Goal: Transaction & Acquisition: Purchase product/service

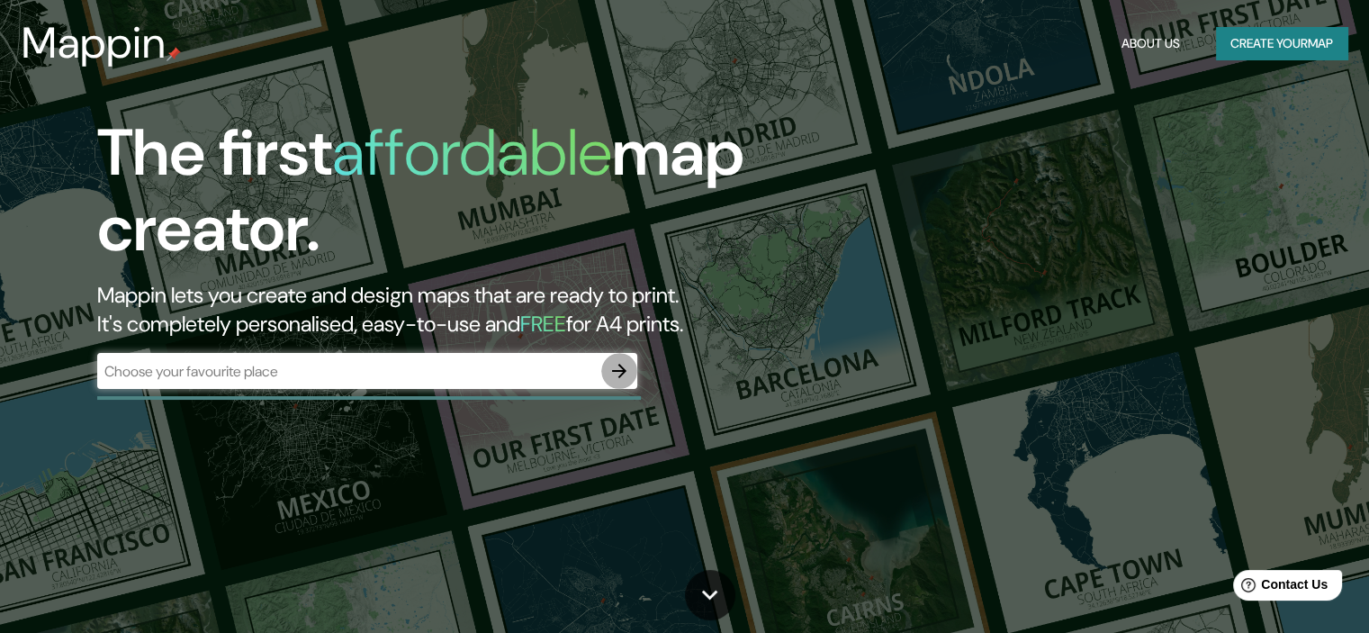
click at [601, 369] on button "button" at bounding box center [619, 371] width 36 height 36
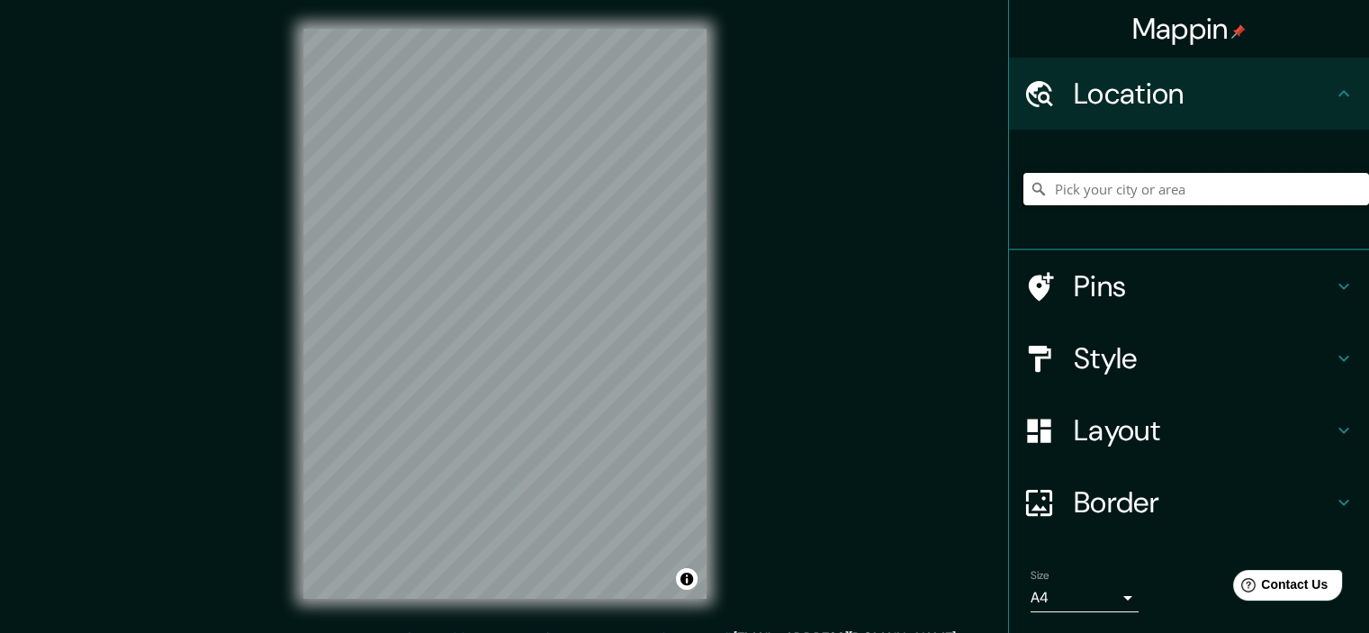
click at [1096, 194] on input "Pick your city or area" at bounding box center [1197, 189] width 346 height 32
drag, startPoint x: 1241, startPoint y: 187, endPoint x: 1013, endPoint y: 194, distance: 227.9
click at [1024, 194] on input "Puente, [GEOGRAPHIC_DATA], [US_STATE]" at bounding box center [1197, 189] width 346 height 32
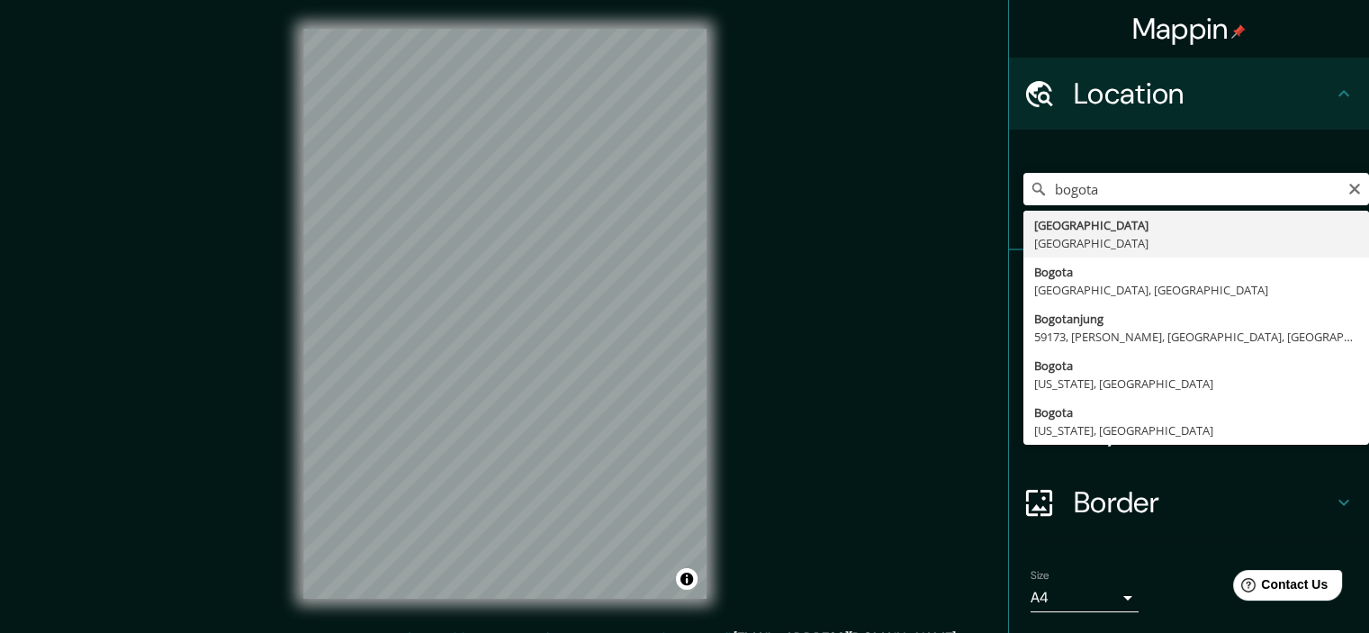
type input "[GEOGRAPHIC_DATA], [GEOGRAPHIC_DATA]"
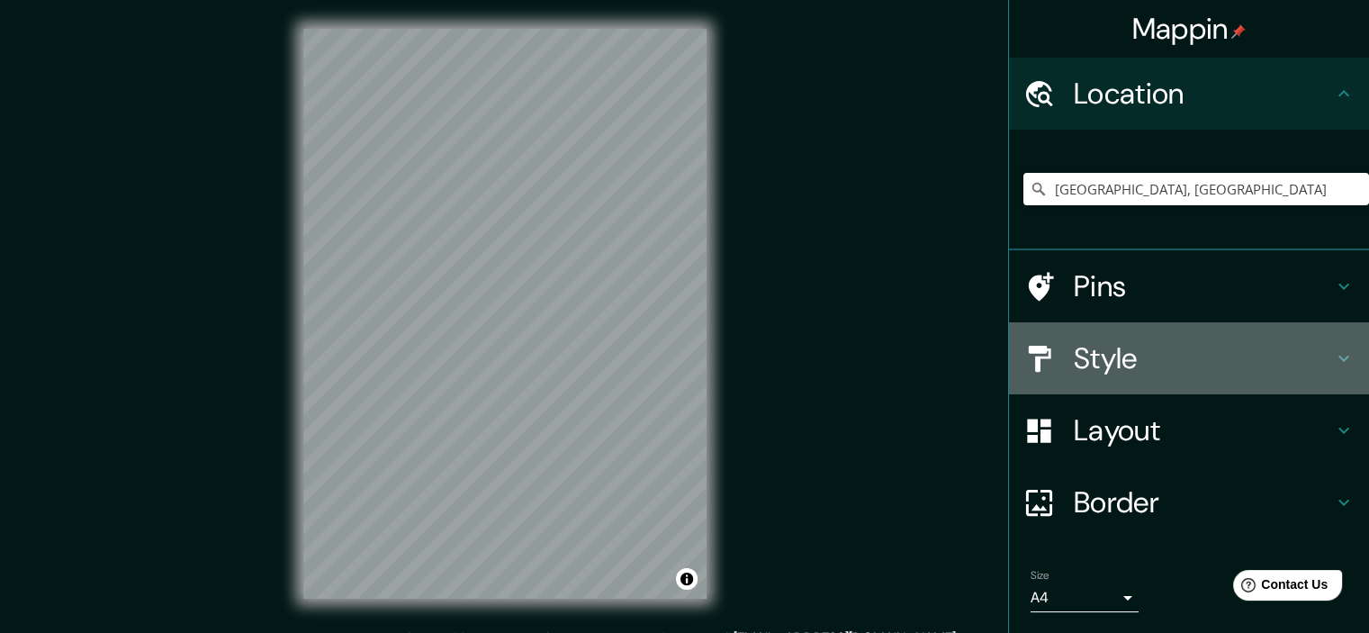
click at [1115, 369] on h4 "Style" at bounding box center [1203, 358] width 259 height 36
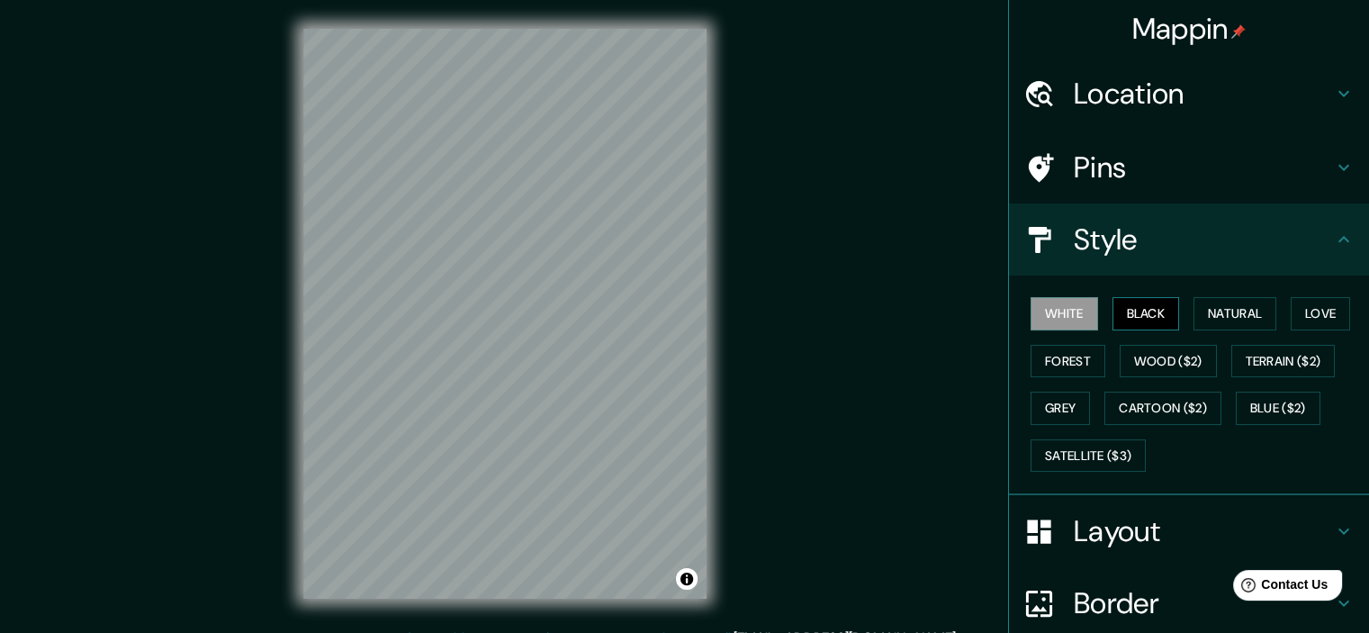
click at [1141, 316] on button "Black" at bounding box center [1147, 313] width 68 height 33
click at [1228, 303] on button "Natural" at bounding box center [1235, 313] width 83 height 33
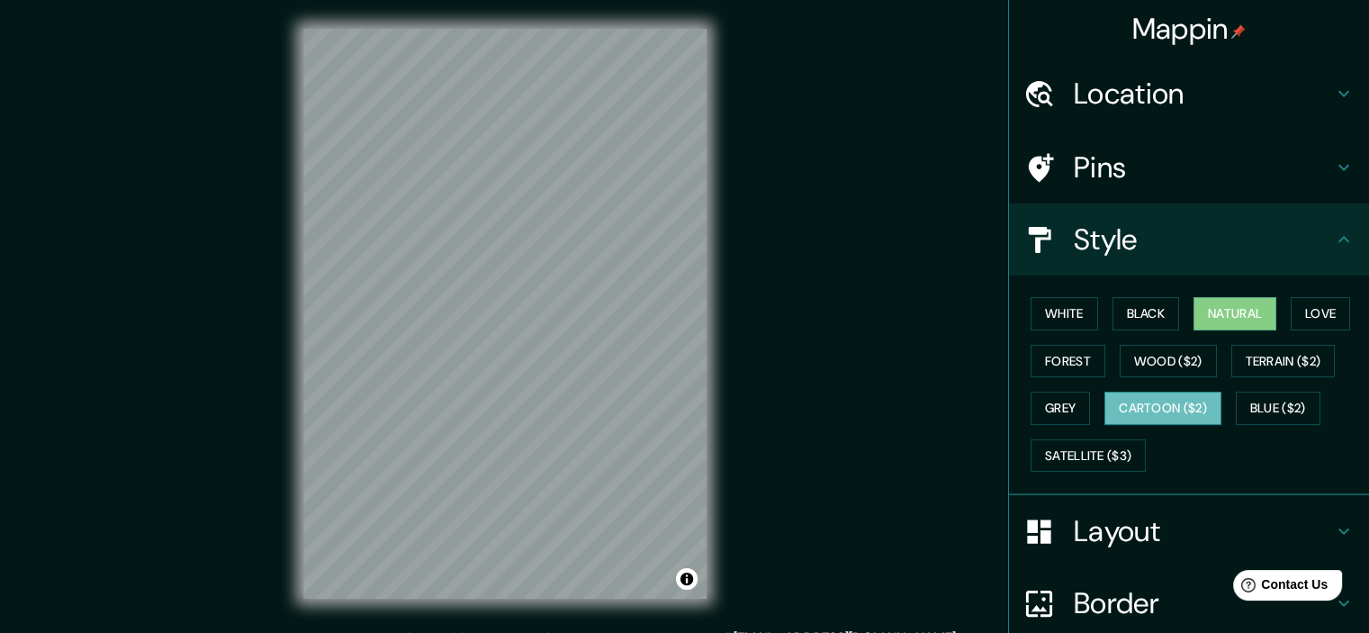
click at [1183, 403] on button "Cartoon ($2)" at bounding box center [1163, 408] width 117 height 33
click at [1064, 407] on button "Grey" at bounding box center [1060, 408] width 59 height 33
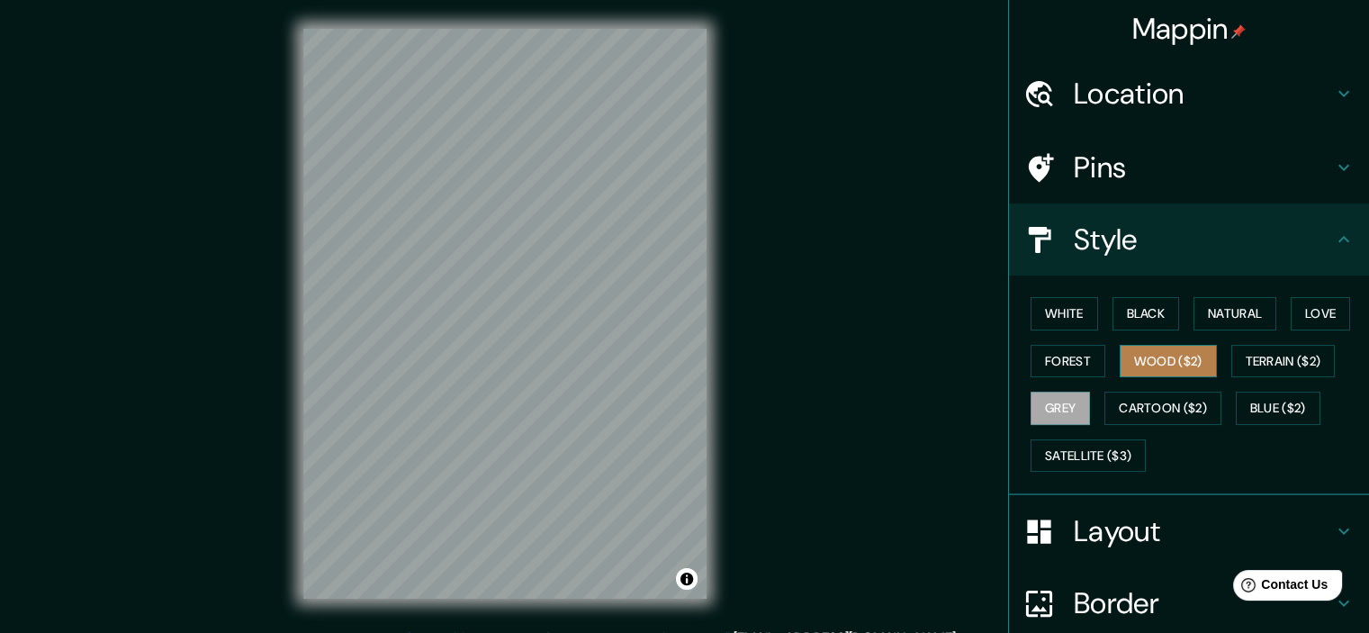
click at [1137, 358] on button "Wood ($2)" at bounding box center [1168, 361] width 97 height 33
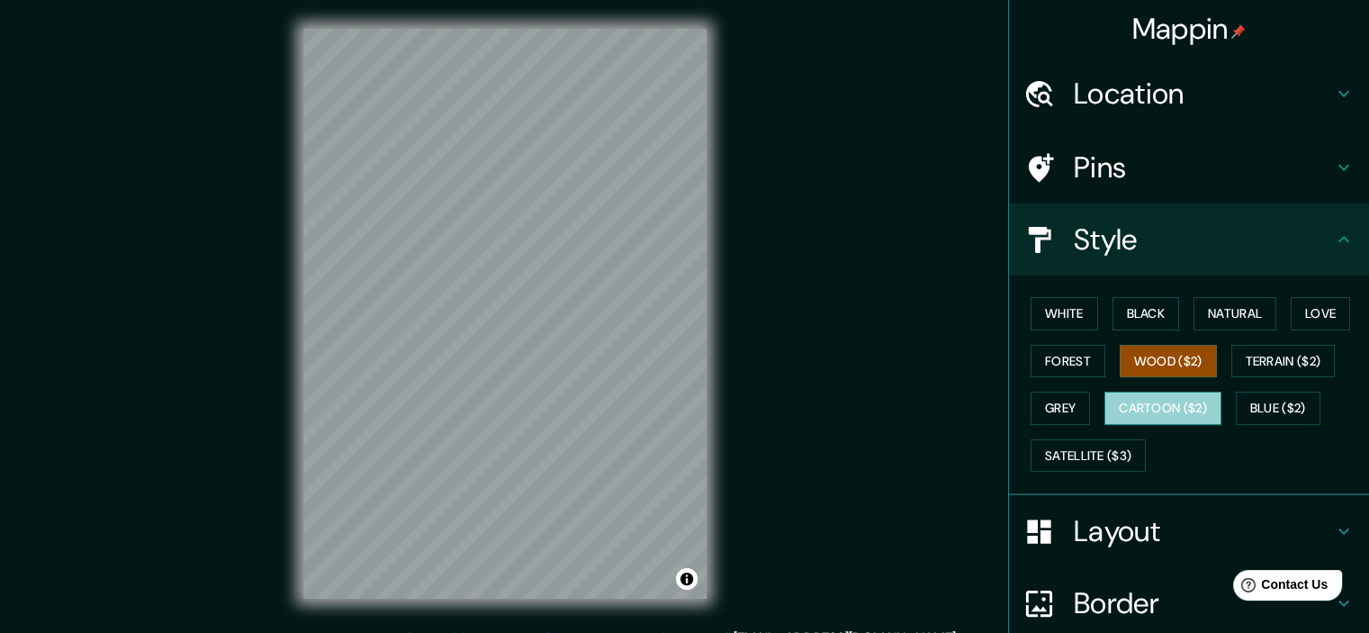
click at [1121, 402] on button "Cartoon ($2)" at bounding box center [1163, 408] width 117 height 33
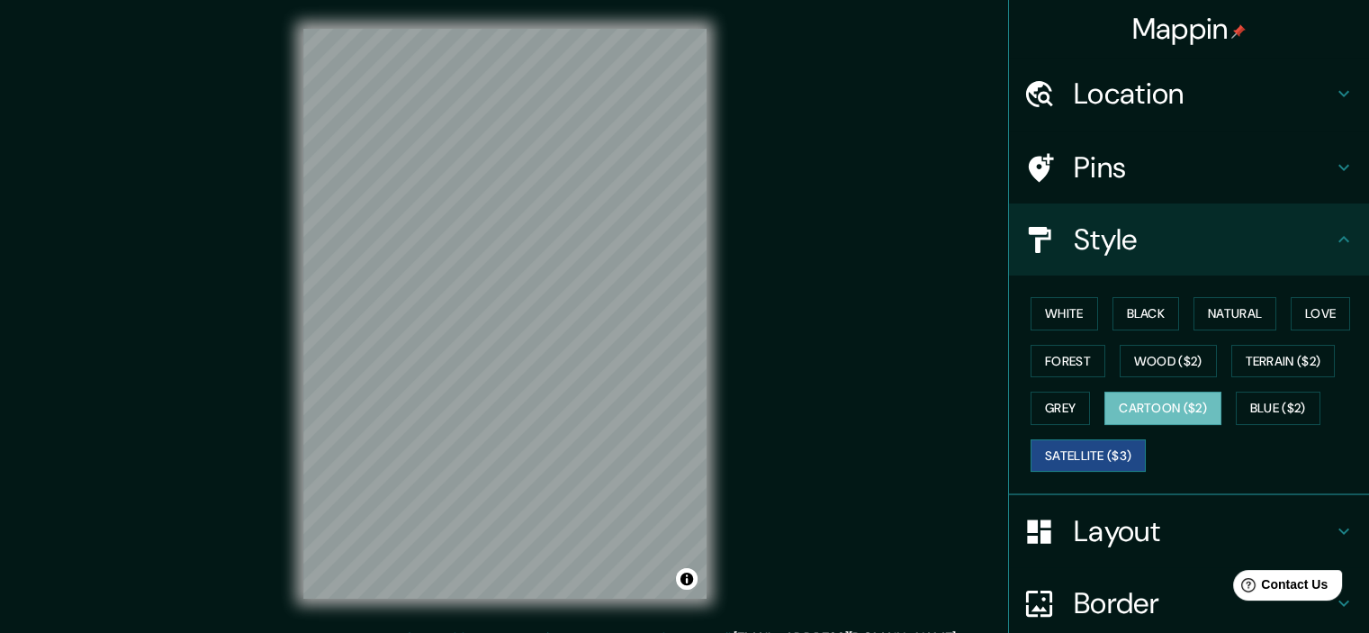
click at [1074, 456] on button "Satellite ($3)" at bounding box center [1088, 455] width 115 height 33
click at [1160, 417] on button "Cartoon ($2)" at bounding box center [1163, 408] width 117 height 33
click at [1059, 410] on button "Grey" at bounding box center [1060, 408] width 59 height 33
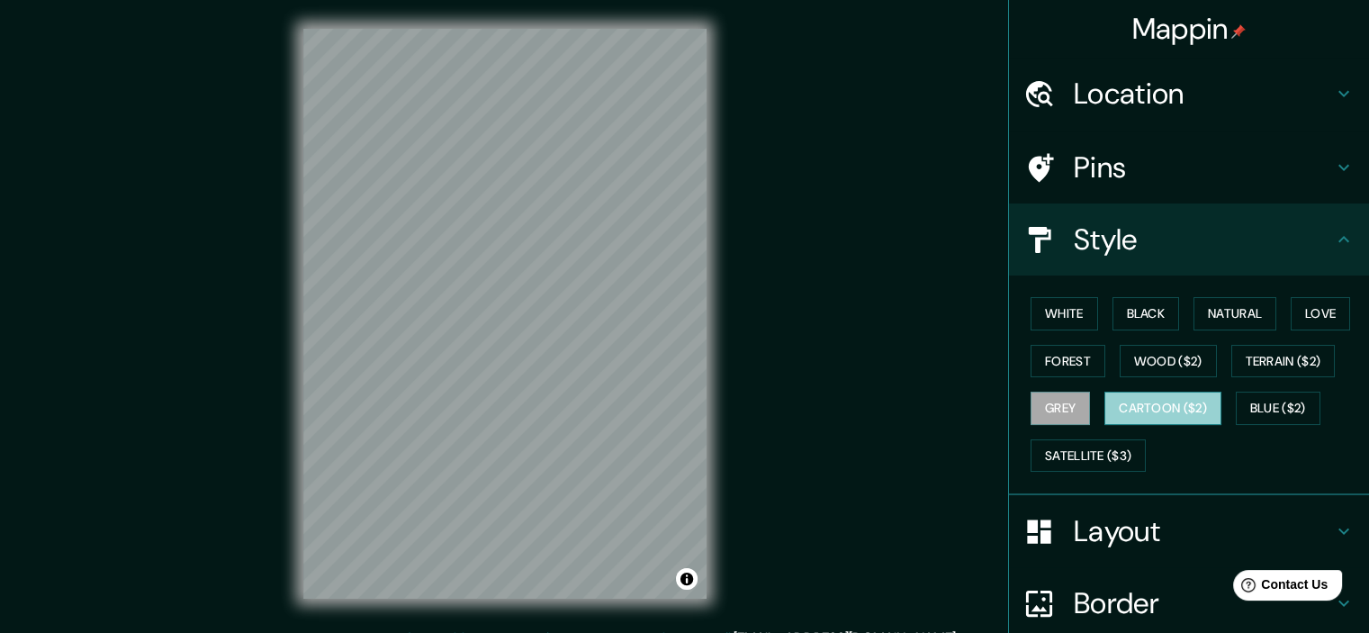
click at [1160, 410] on button "Cartoon ($2)" at bounding box center [1163, 408] width 117 height 33
click at [1044, 401] on button "Grey" at bounding box center [1060, 408] width 59 height 33
click at [1132, 402] on button "Cartoon ($2)" at bounding box center [1163, 408] width 117 height 33
click at [1039, 399] on button "Grey" at bounding box center [1060, 408] width 59 height 33
click at [1120, 407] on button "Cartoon ($2)" at bounding box center [1163, 408] width 117 height 33
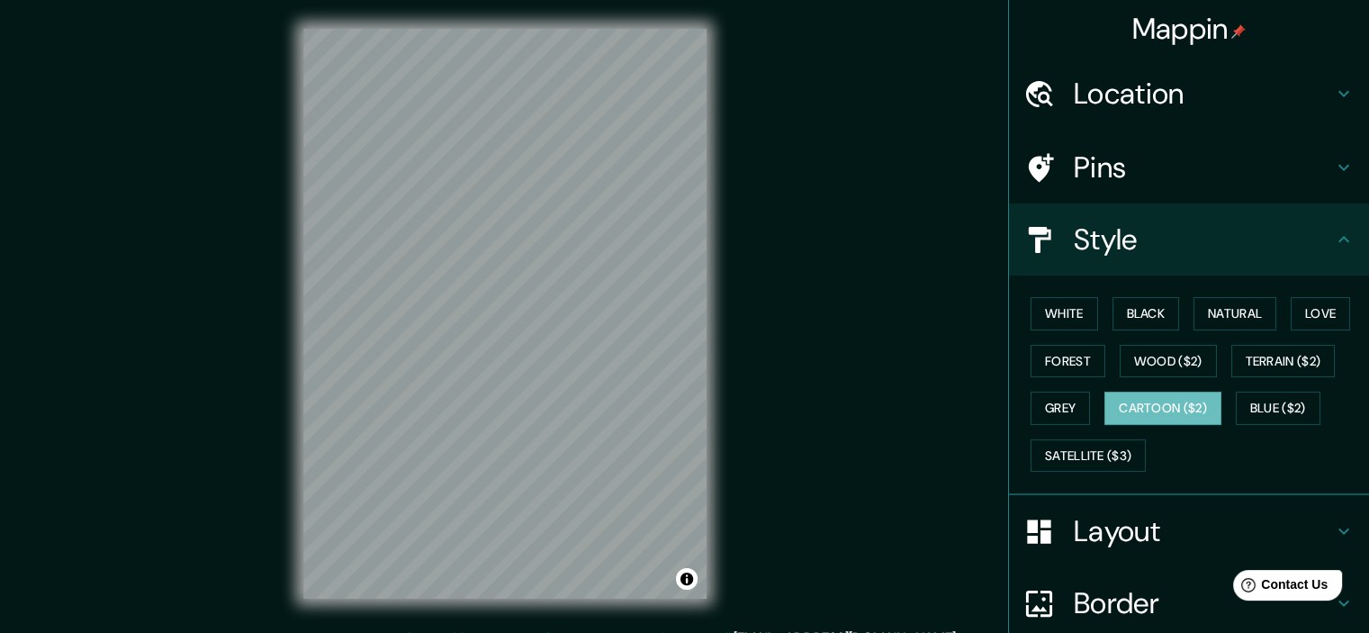
click at [1120, 181] on h4 "Pins" at bounding box center [1203, 167] width 259 height 36
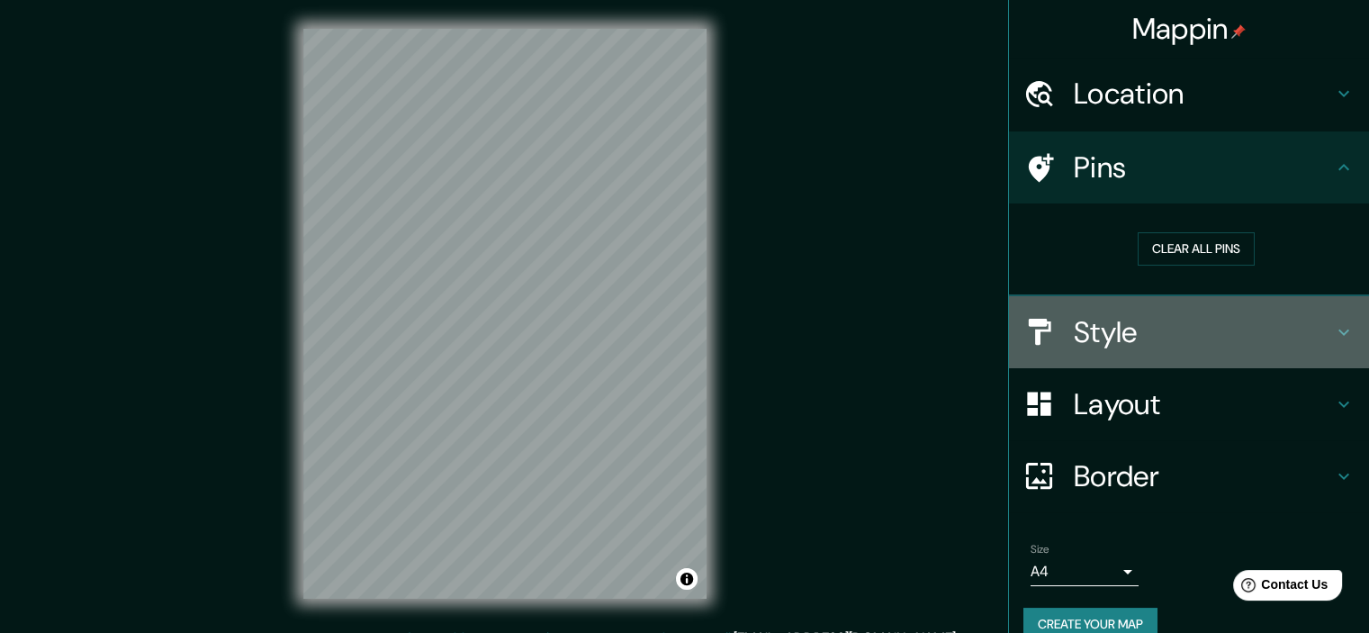
click at [1086, 323] on h4 "Style" at bounding box center [1203, 332] width 259 height 36
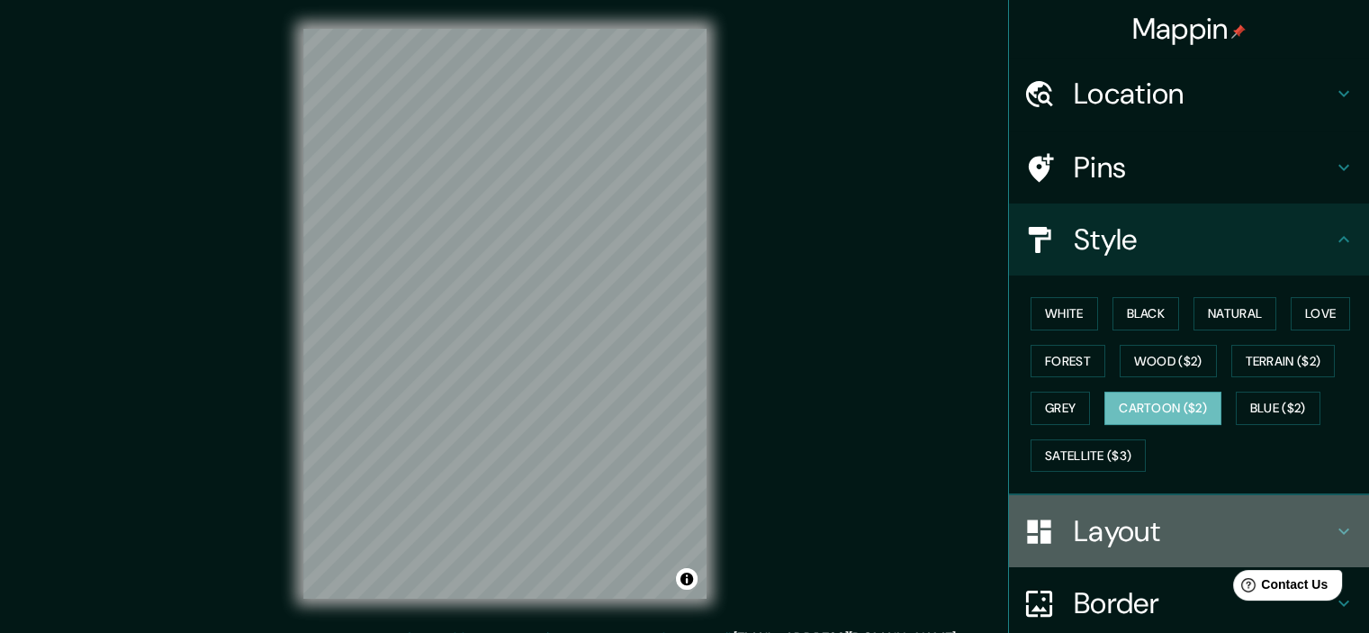
click at [1059, 536] on div at bounding box center [1049, 532] width 50 height 32
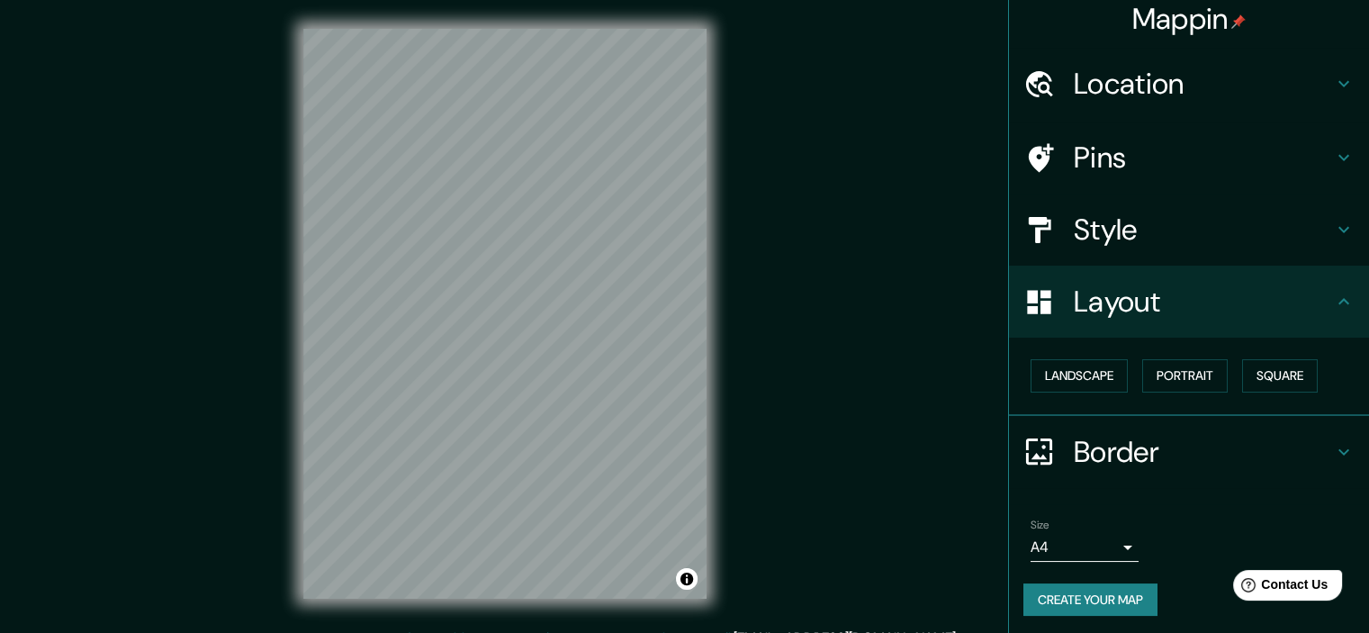
scroll to position [13, 0]
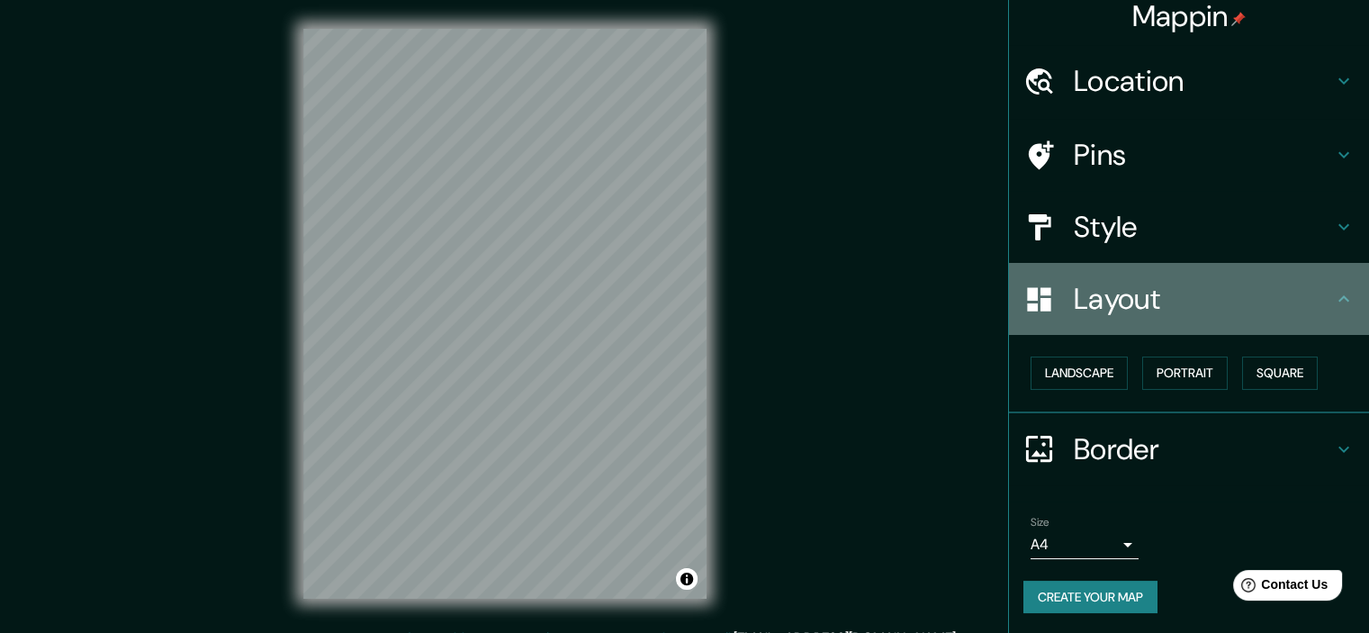
click at [1171, 290] on h4 "Layout" at bounding box center [1203, 299] width 259 height 36
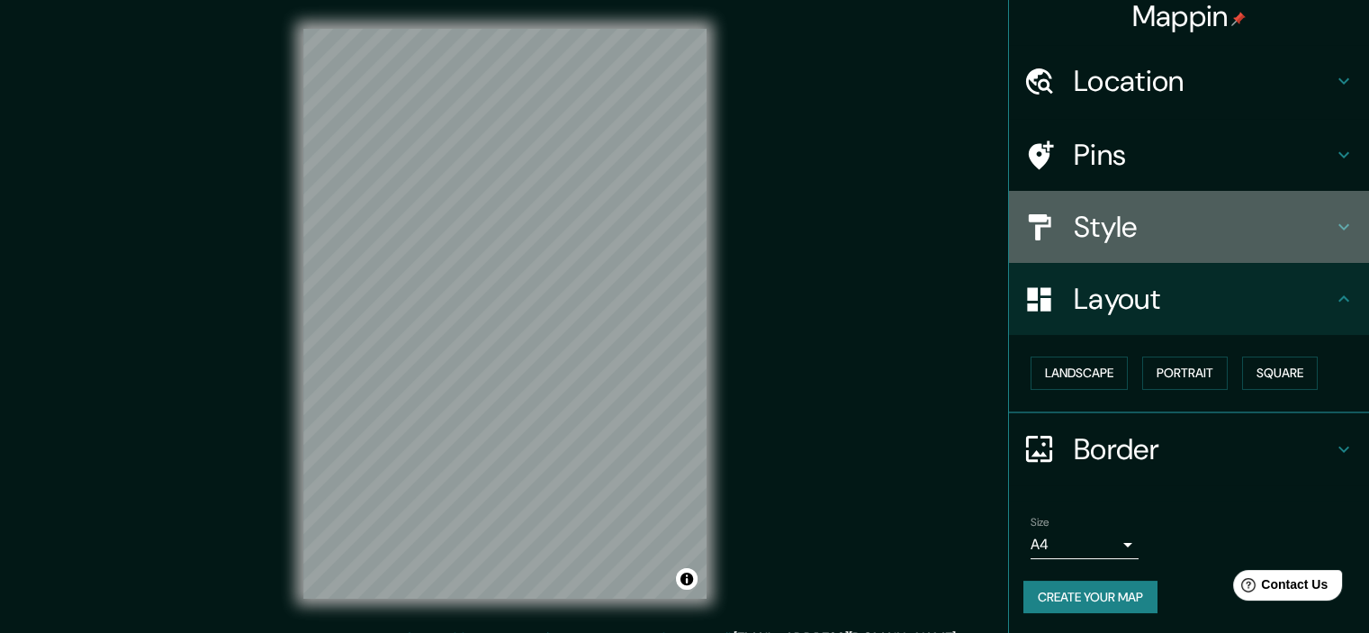
click at [1140, 239] on h4 "Style" at bounding box center [1203, 227] width 259 height 36
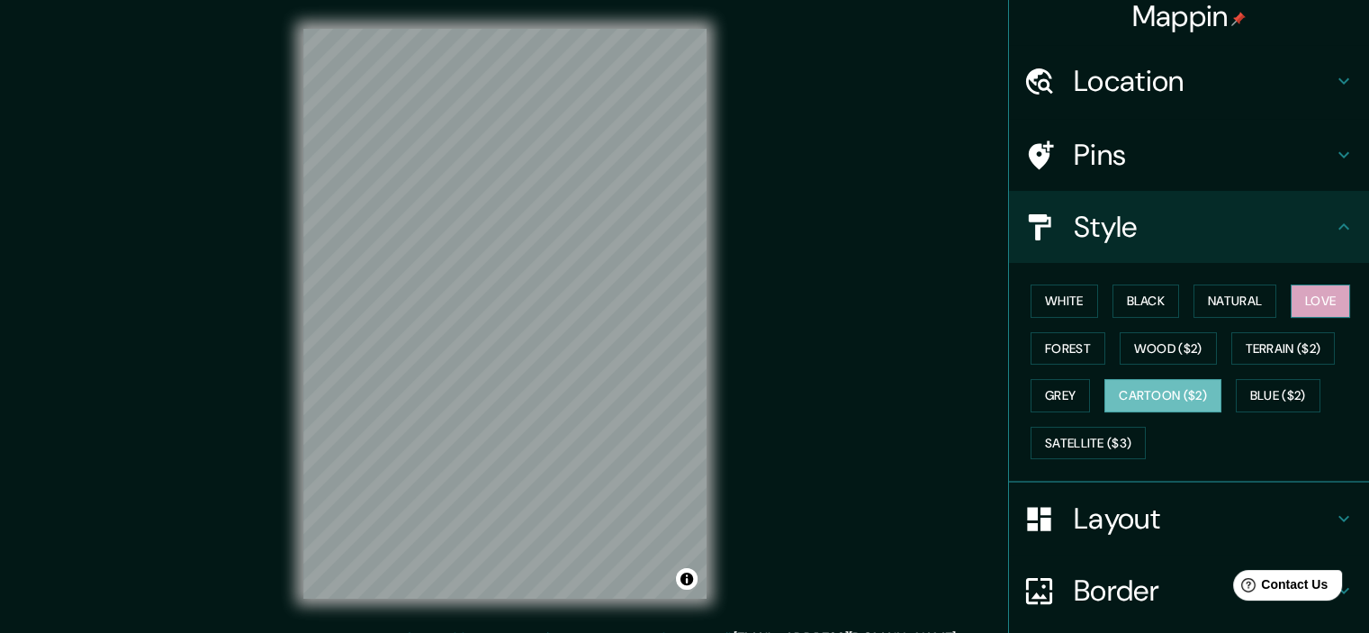
click at [1307, 287] on button "Love" at bounding box center [1320, 301] width 59 height 33
click at [1237, 302] on button "Natural" at bounding box center [1235, 301] width 83 height 33
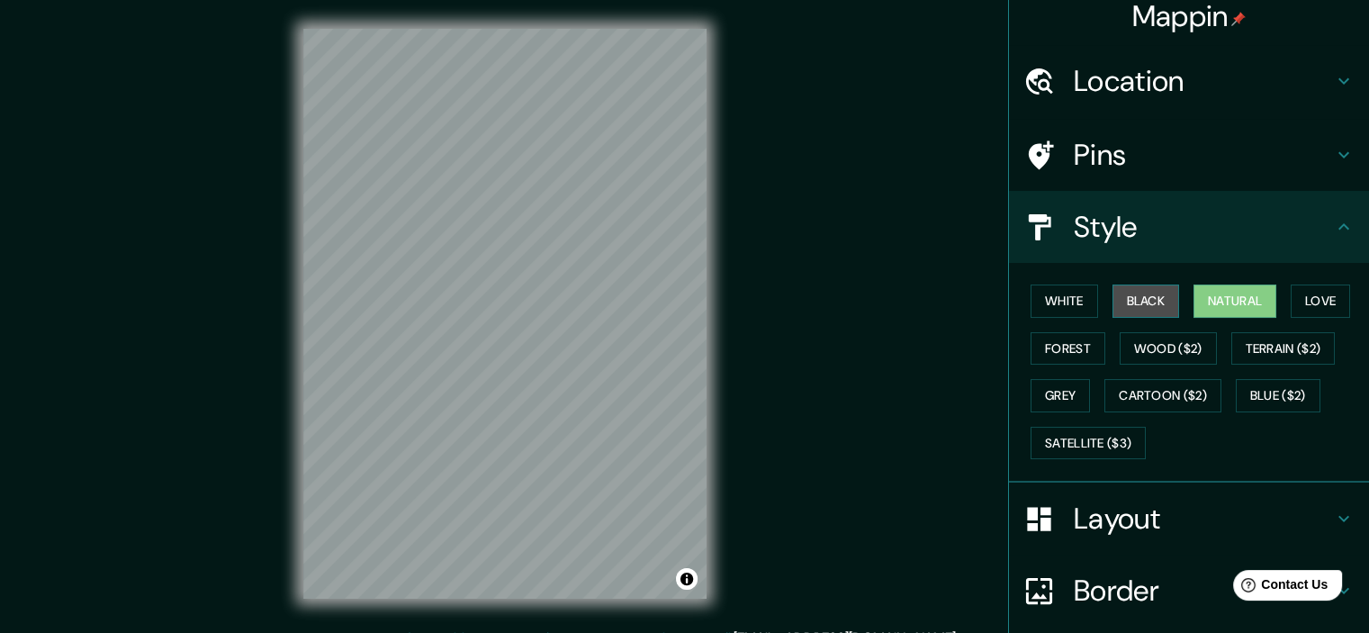
click at [1134, 305] on button "Black" at bounding box center [1147, 301] width 68 height 33
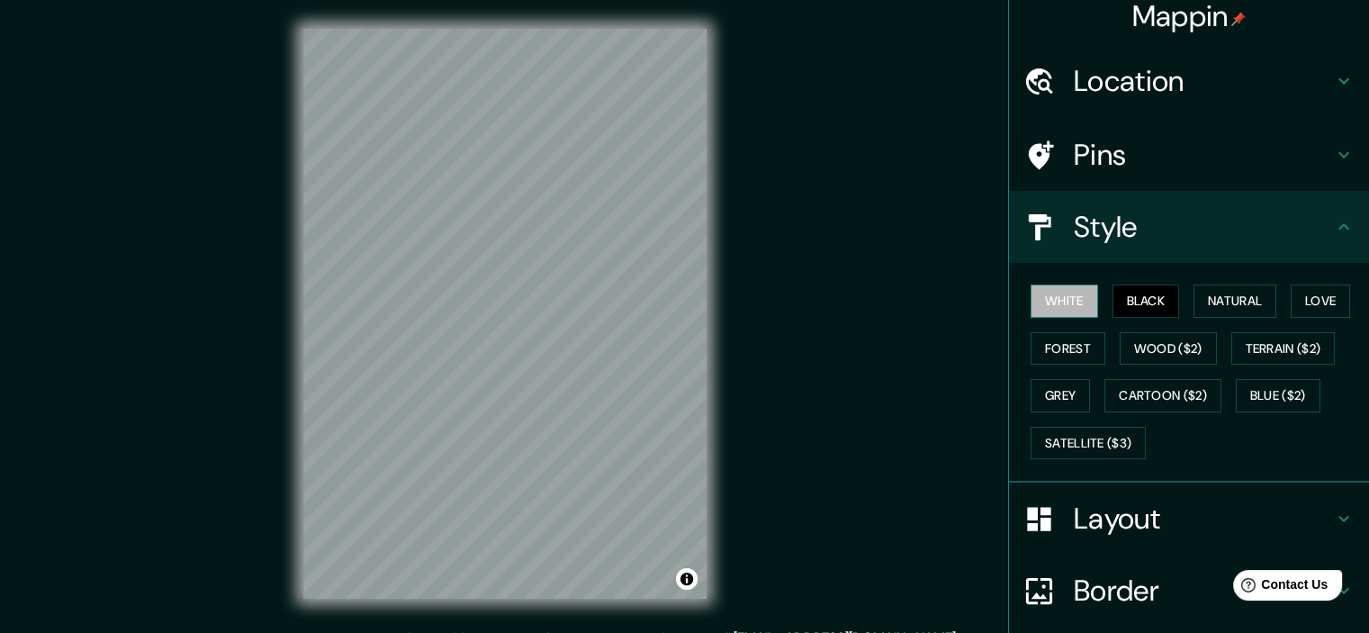
click at [1046, 298] on button "White" at bounding box center [1065, 301] width 68 height 33
click at [1106, 442] on button "Satellite ($3)" at bounding box center [1088, 443] width 115 height 33
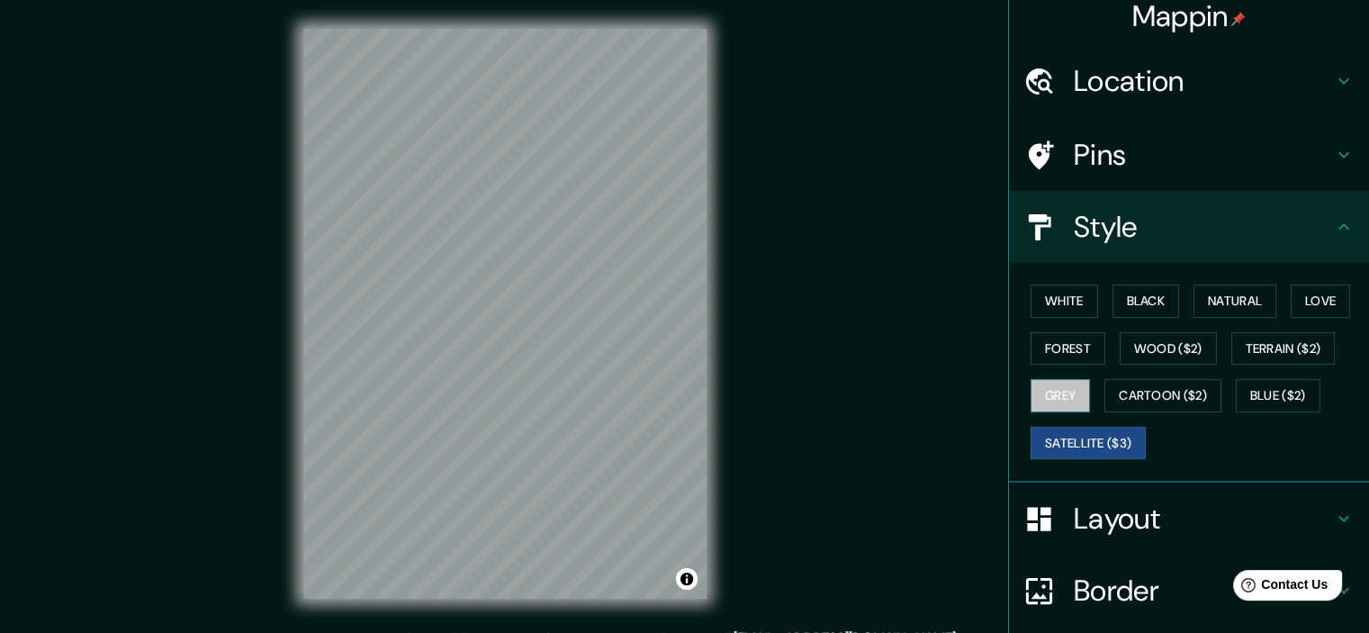
click at [1054, 397] on button "Grey" at bounding box center [1060, 395] width 59 height 33
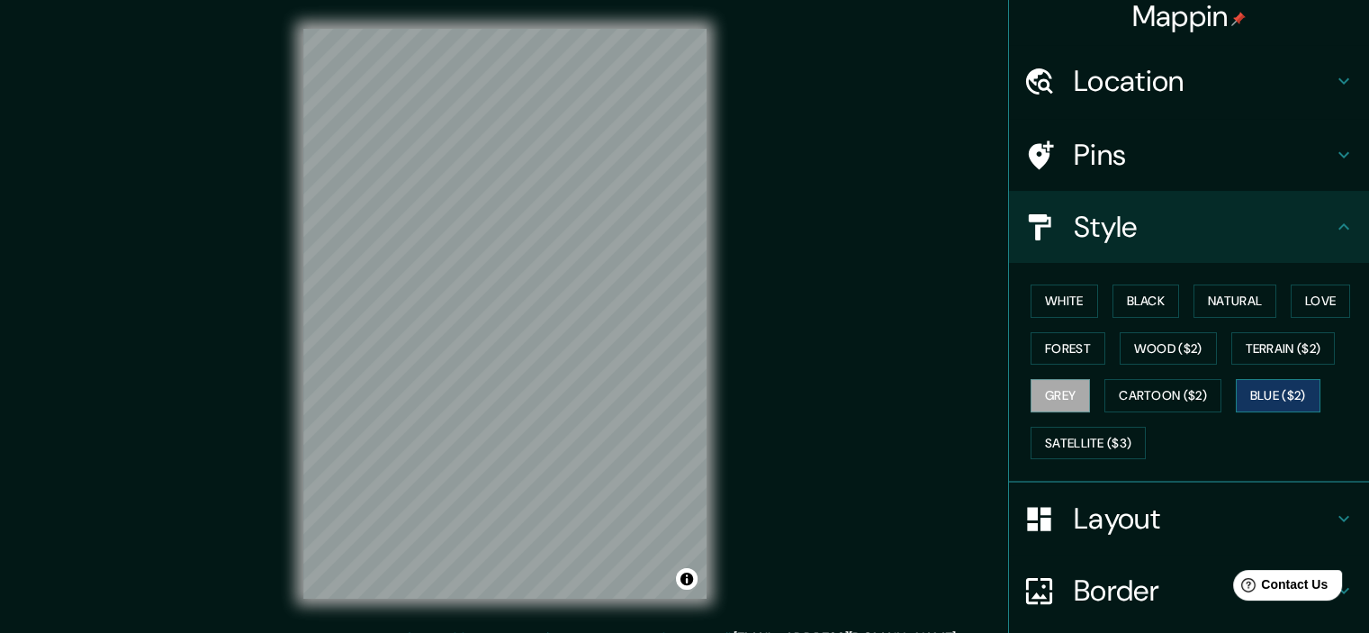
click at [1242, 384] on button "Blue ($2)" at bounding box center [1278, 395] width 85 height 33
click at [1031, 348] on button "Forest" at bounding box center [1068, 348] width 75 height 33
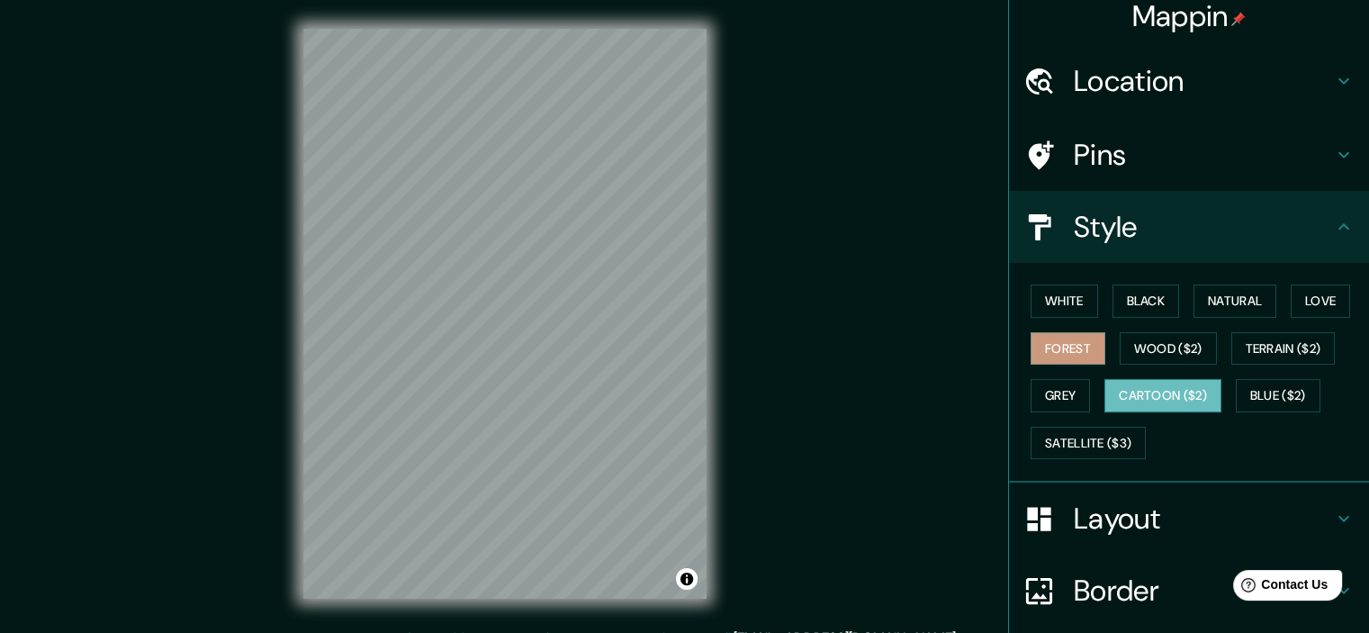
click at [1149, 383] on button "Cartoon ($2)" at bounding box center [1163, 395] width 117 height 33
click at [583, 386] on div at bounding box center [584, 390] width 14 height 14
click at [596, 328] on div at bounding box center [593, 322] width 14 height 14
